Goal: Task Accomplishment & Management: Use online tool/utility

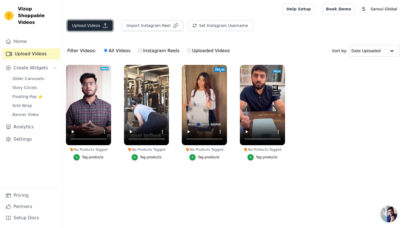
click at [101, 28] on button "Upload Videos" at bounding box center [89, 25] width 45 height 11
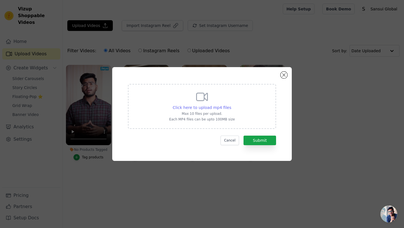
click at [201, 108] on span "Click here to upload mp4 files" at bounding box center [202, 107] width 59 height 4
click at [231, 105] on input "Click here to upload mp4 files Max 10 files per upload. Each MP4 files can be u…" at bounding box center [231, 104] width 0 height 0
type input "C:\fakepath\1.mp4"
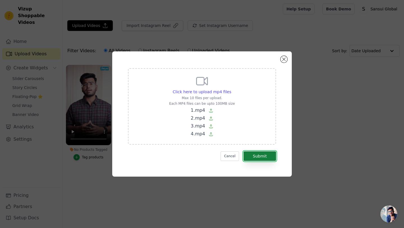
click at [265, 155] on button "Submit" at bounding box center [260, 156] width 33 height 10
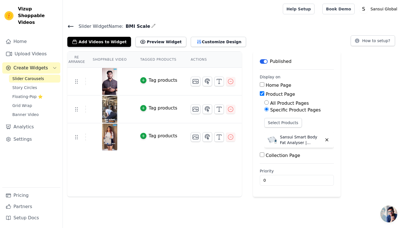
click at [47, 75] on link "Slider Carousels" at bounding box center [34, 79] width 51 height 8
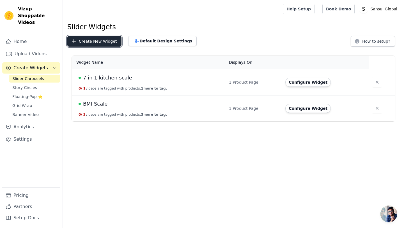
click at [100, 44] on button "Create New Widget" at bounding box center [94, 41] width 54 height 11
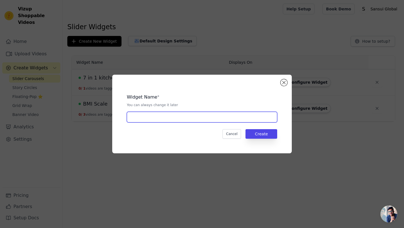
click at [156, 114] on input "text" at bounding box center [202, 117] width 151 height 11
paste input "Sansui Electronics Battery-Free Portable Digital Luggage Scale with Metal Hook …"
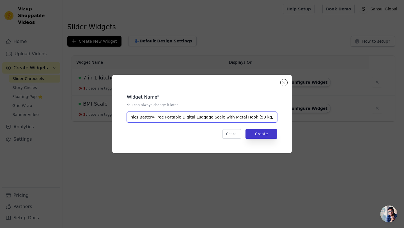
type input "Sansui Electronics Battery-Free Portable Digital Luggage Scale with Metal Hook …"
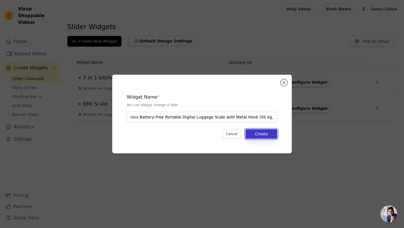
click at [261, 134] on button "Create" at bounding box center [262, 134] width 32 height 10
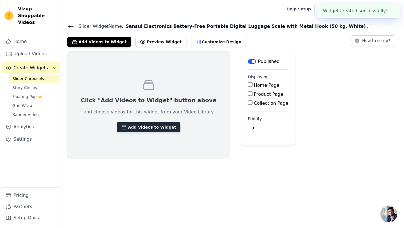
click at [154, 129] on button "Add Videos to Widget" at bounding box center [149, 127] width 64 height 10
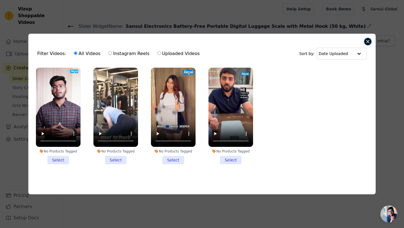
click at [371, 40] on button "Close modal" at bounding box center [368, 41] width 7 height 7
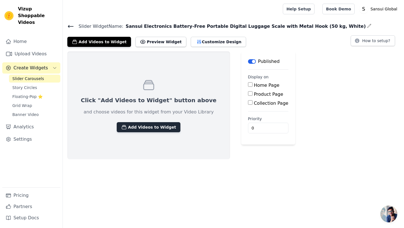
click at [154, 127] on button "Add Videos to Widget" at bounding box center [149, 127] width 64 height 10
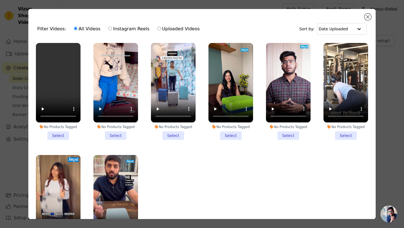
click at [62, 136] on li "No Products Tagged Select" at bounding box center [58, 91] width 45 height 97
click at [0, 0] on input "No Products Tagged Select" at bounding box center [0, 0] width 0 height 0
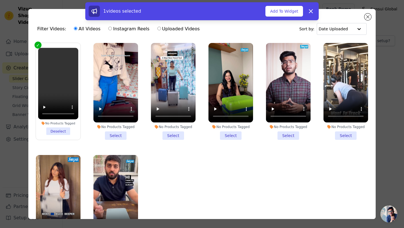
click at [119, 135] on li "No Products Tagged Select" at bounding box center [116, 91] width 45 height 97
click at [0, 0] on input "No Products Tagged Select" at bounding box center [0, 0] width 0 height 0
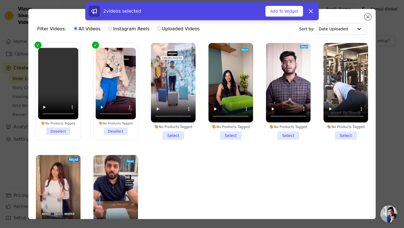
click at [169, 134] on li "No Products Tagged Select" at bounding box center [173, 91] width 45 height 97
click at [0, 0] on input "No Products Tagged Select" at bounding box center [0, 0] width 0 height 0
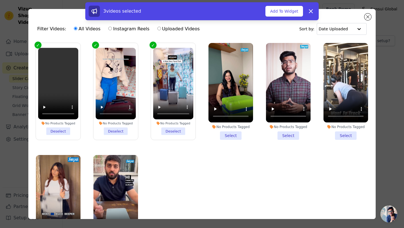
click at [228, 133] on li "No Products Tagged Select" at bounding box center [231, 91] width 45 height 97
click at [0, 0] on input "No Products Tagged Select" at bounding box center [0, 0] width 0 height 0
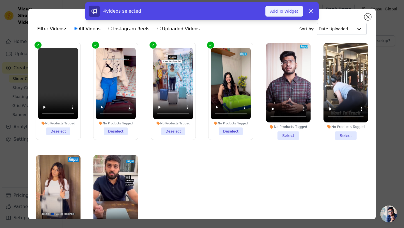
click at [284, 10] on button "Add To Widget" at bounding box center [285, 11] width 38 height 11
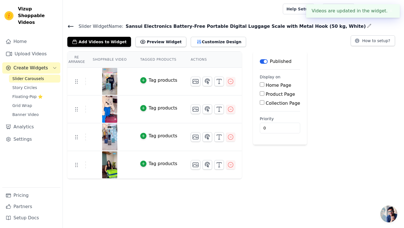
click at [260, 94] on input "Product Page" at bounding box center [262, 93] width 4 height 4
checkbox input "true"
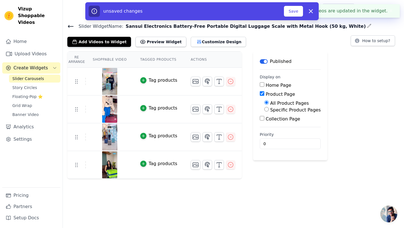
click at [265, 110] on input "Specific Product Pages" at bounding box center [267, 109] width 4 height 4
radio input "true"
click at [270, 123] on button "Select Products" at bounding box center [284, 123] width 38 height 10
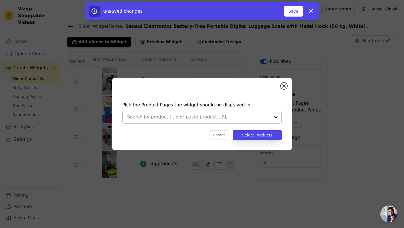
click at [216, 117] on input "text" at bounding box center [198, 117] width 143 height 7
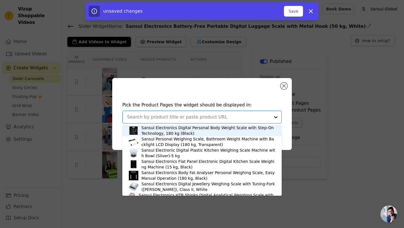
paste input "Sansui Electronics Battery-Free Portable Digital Luggage Scale with Metal Hook …"
type input "Sansui Electronics Battery-Free Portable Digital Luggage Scale with Metal Hook …"
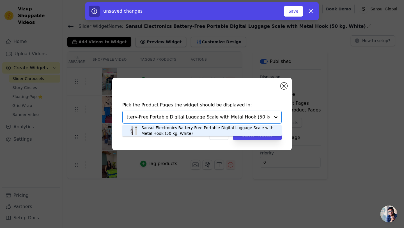
click at [207, 130] on div "Sansui Electronics Battery-Free Portable Digital Luggage Scale with Metal Hook …" at bounding box center [209, 130] width 135 height 11
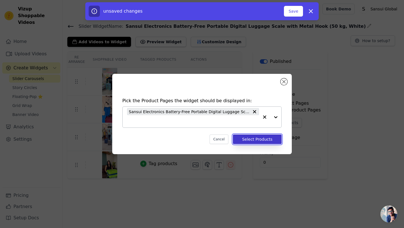
click at [248, 140] on button "Select Products" at bounding box center [257, 139] width 49 height 10
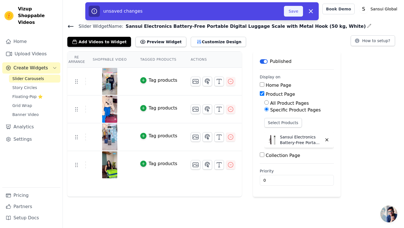
click at [294, 15] on button "Save" at bounding box center [293, 11] width 19 height 11
